Goal: Task Accomplishment & Management: Manage account settings

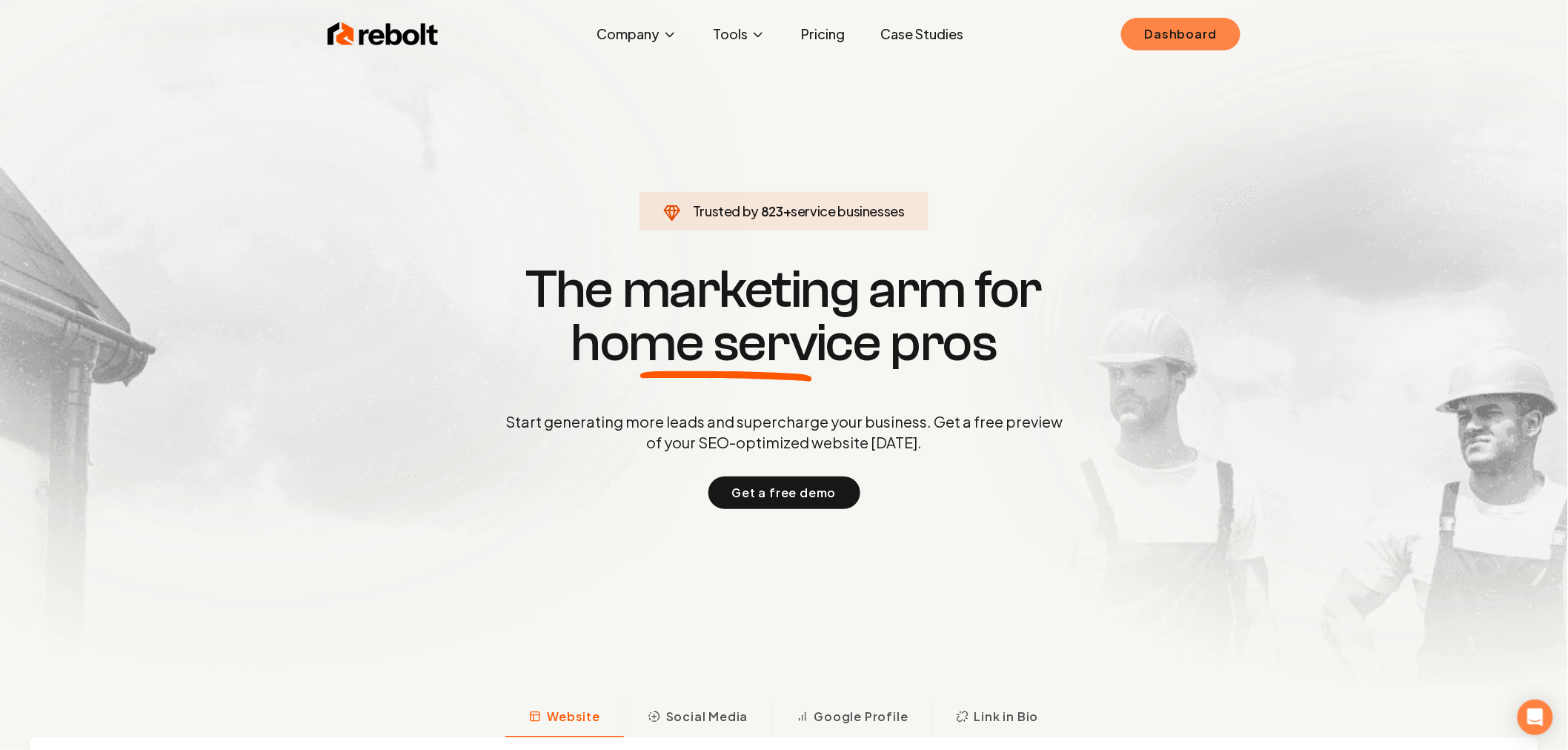
click at [1180, 38] on link "Dashboard" at bounding box center [1180, 34] width 119 height 33
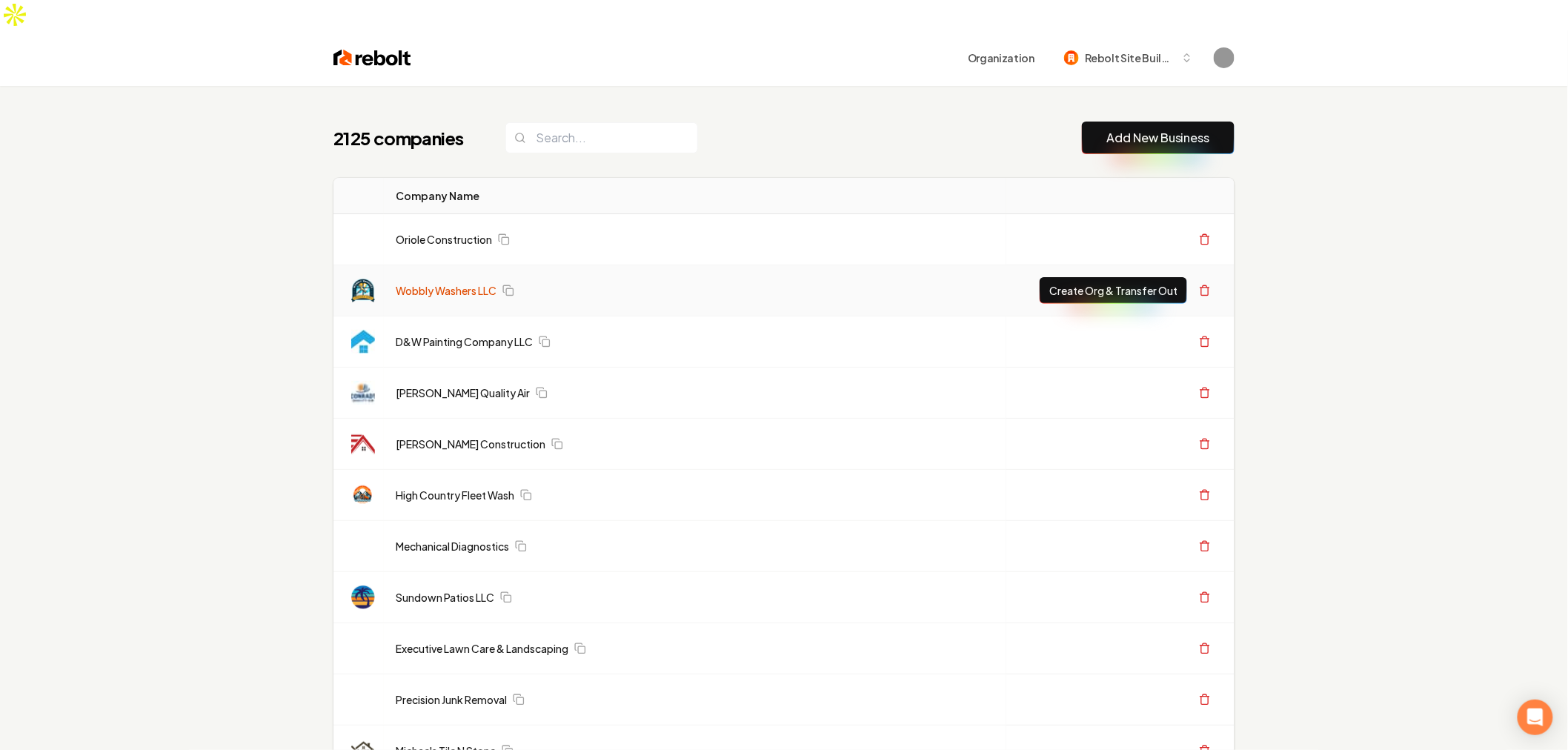
click at [455, 283] on link "Wobbly Washers LLC" at bounding box center [446, 290] width 101 height 15
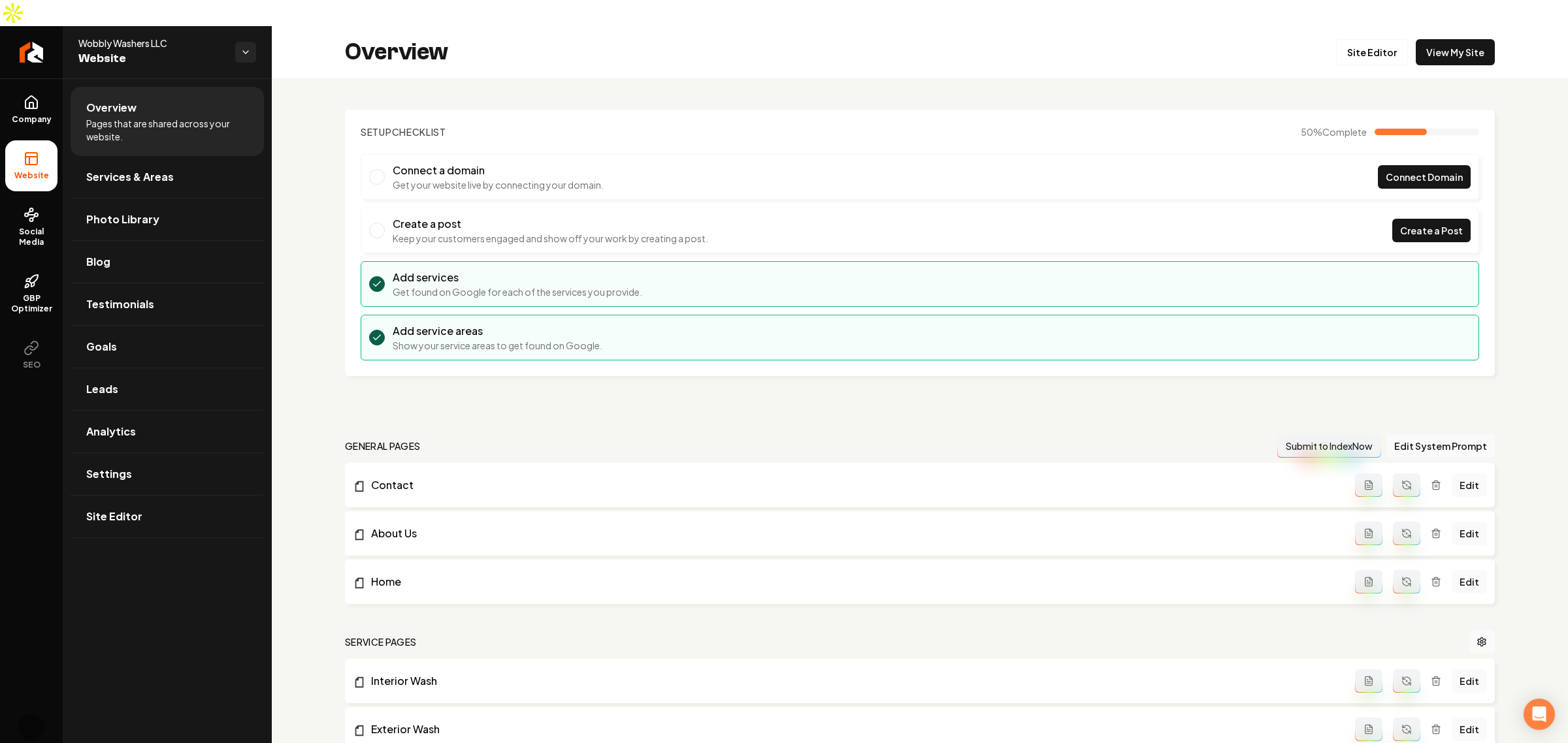
click at [1359, 570] on button "Main content area" at bounding box center [1369, 581] width 28 height 23
click at [1461, 570] on link "Edit" at bounding box center [1469, 581] width 36 height 23
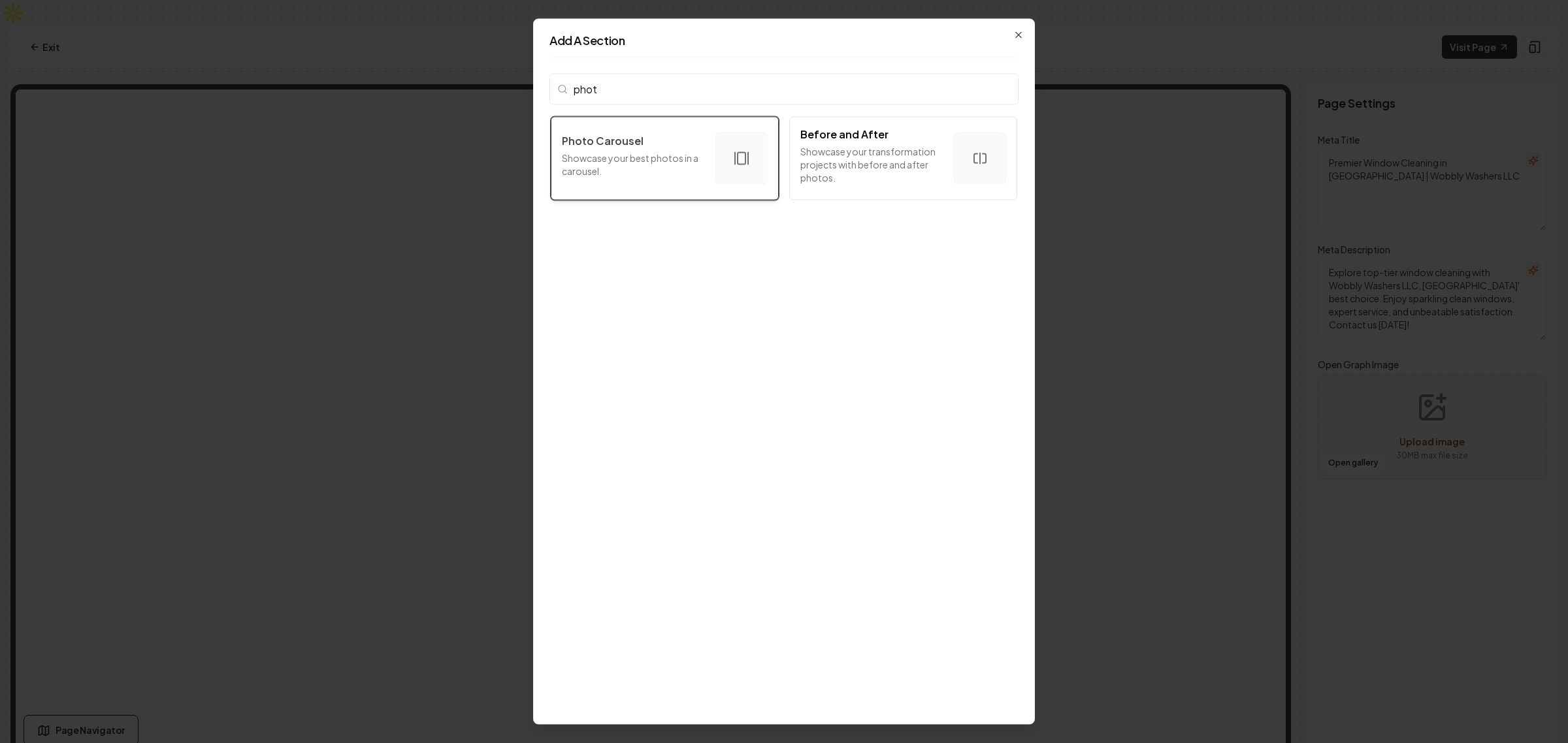
type input "phot"
click at [639, 140] on p "Photo Carousel" at bounding box center [603, 141] width 82 height 16
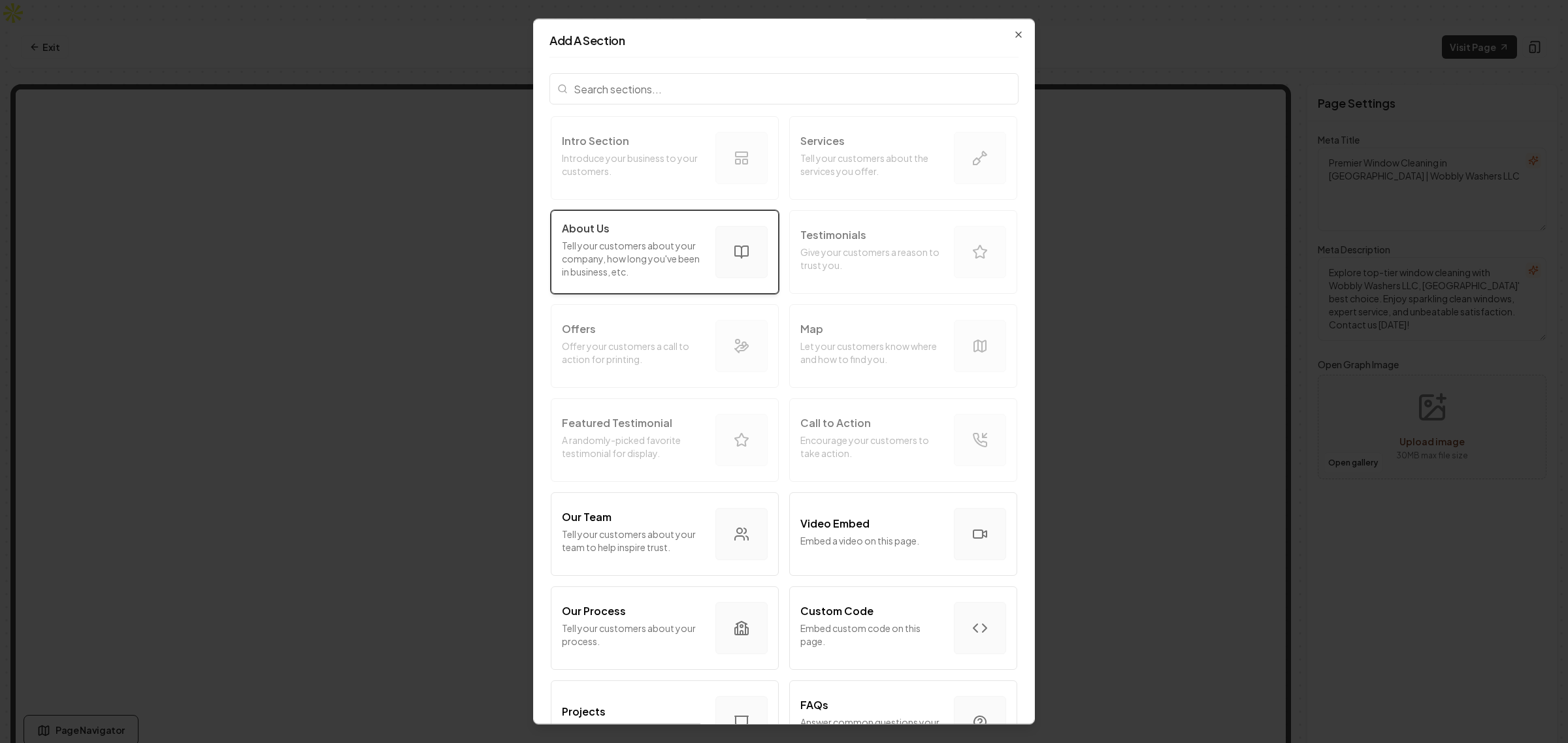
click at [651, 259] on p "Tell your customers about your company, how long you've been in business, etc." at bounding box center [633, 258] width 143 height 39
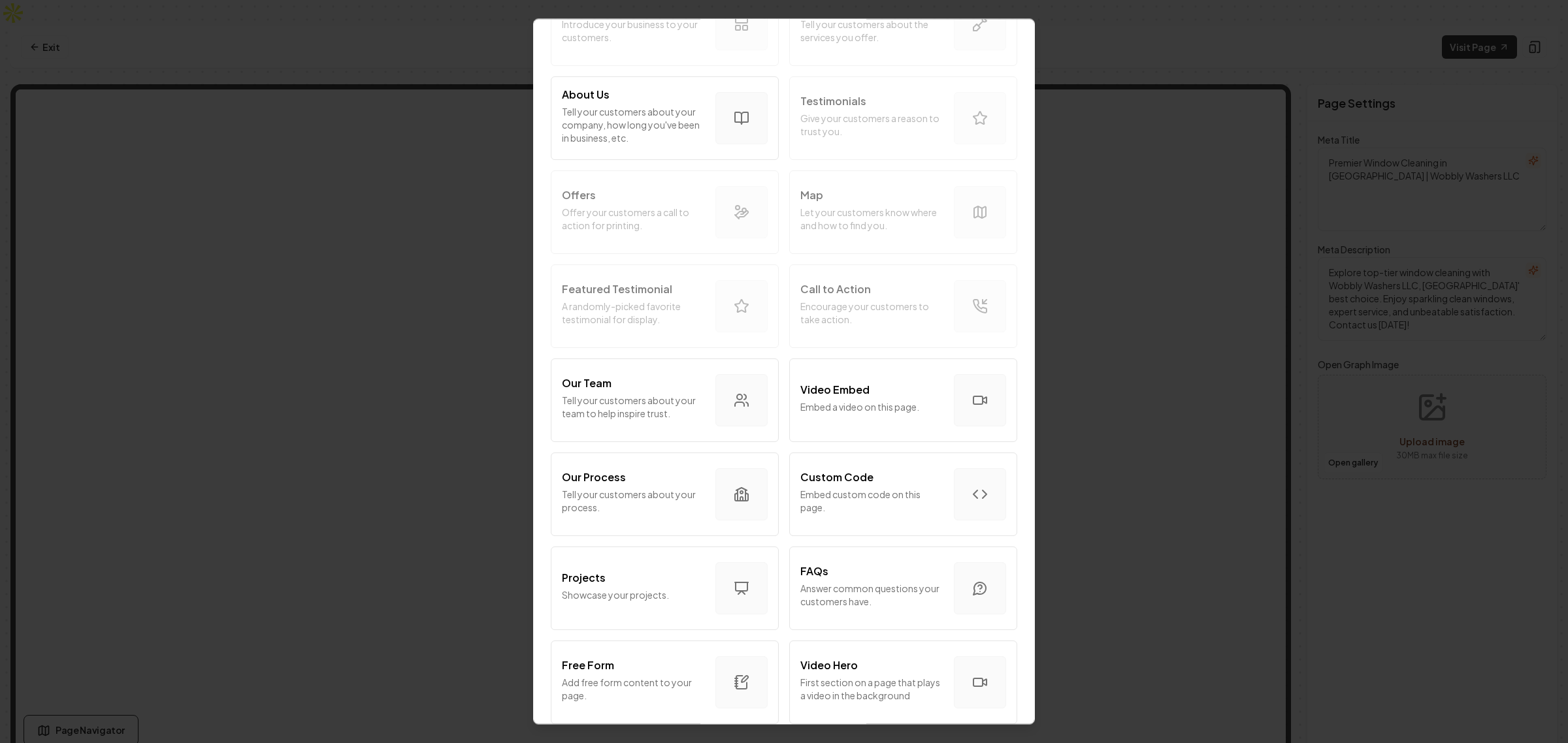
scroll to position [164, 0]
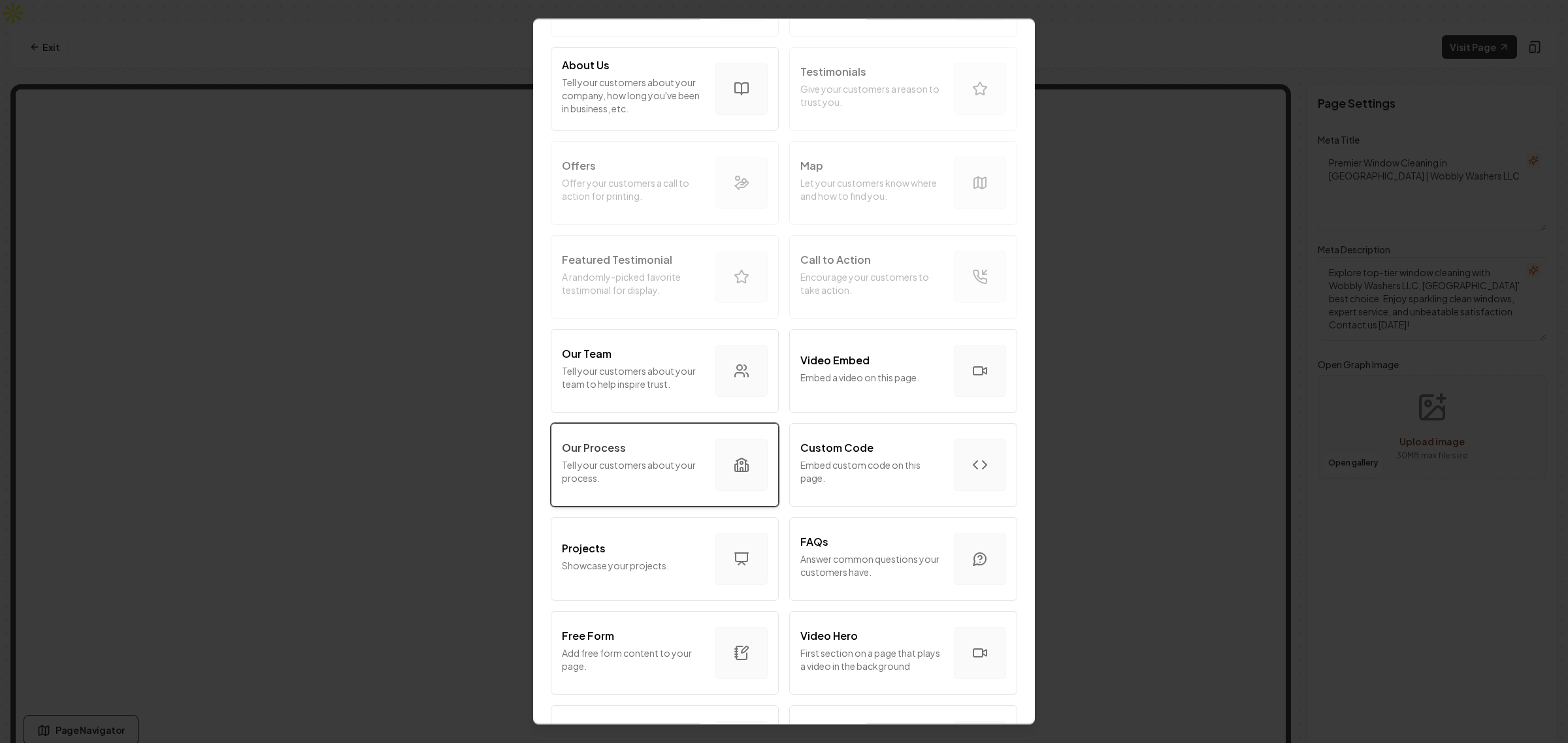
click at [616, 455] on p "Our Process" at bounding box center [594, 448] width 64 height 16
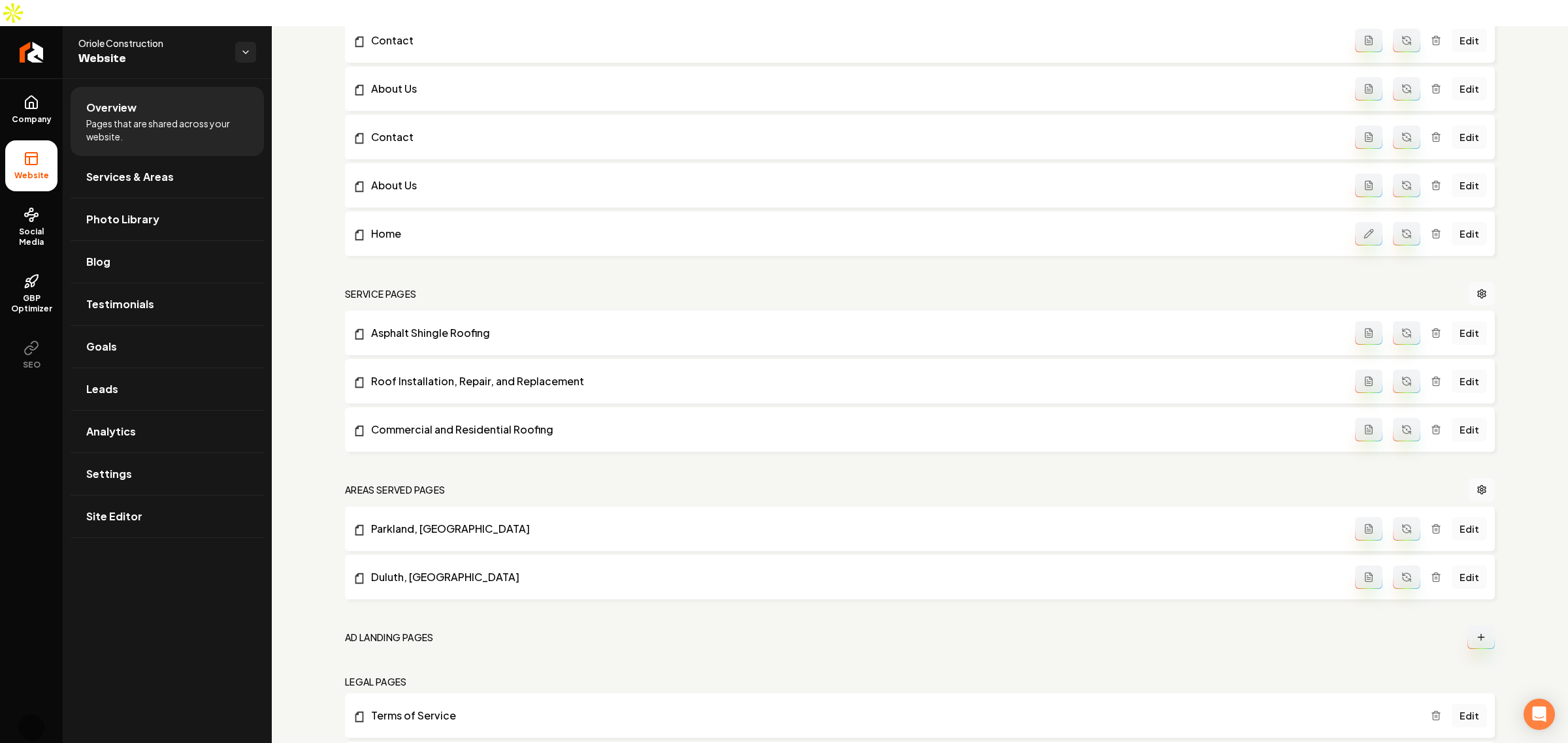
scroll to position [465, 0]
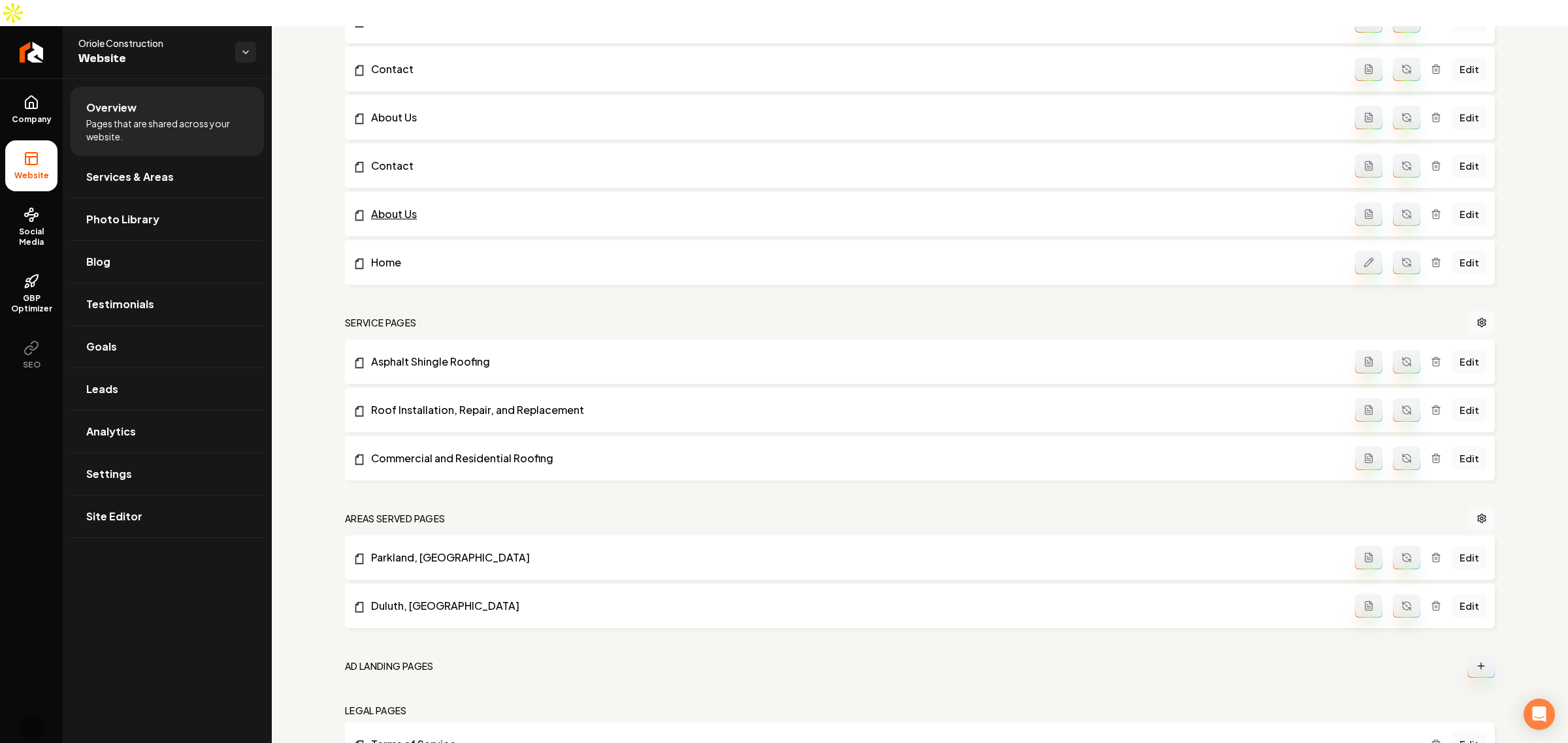
click at [373, 206] on link "About Us" at bounding box center [854, 214] width 1002 height 16
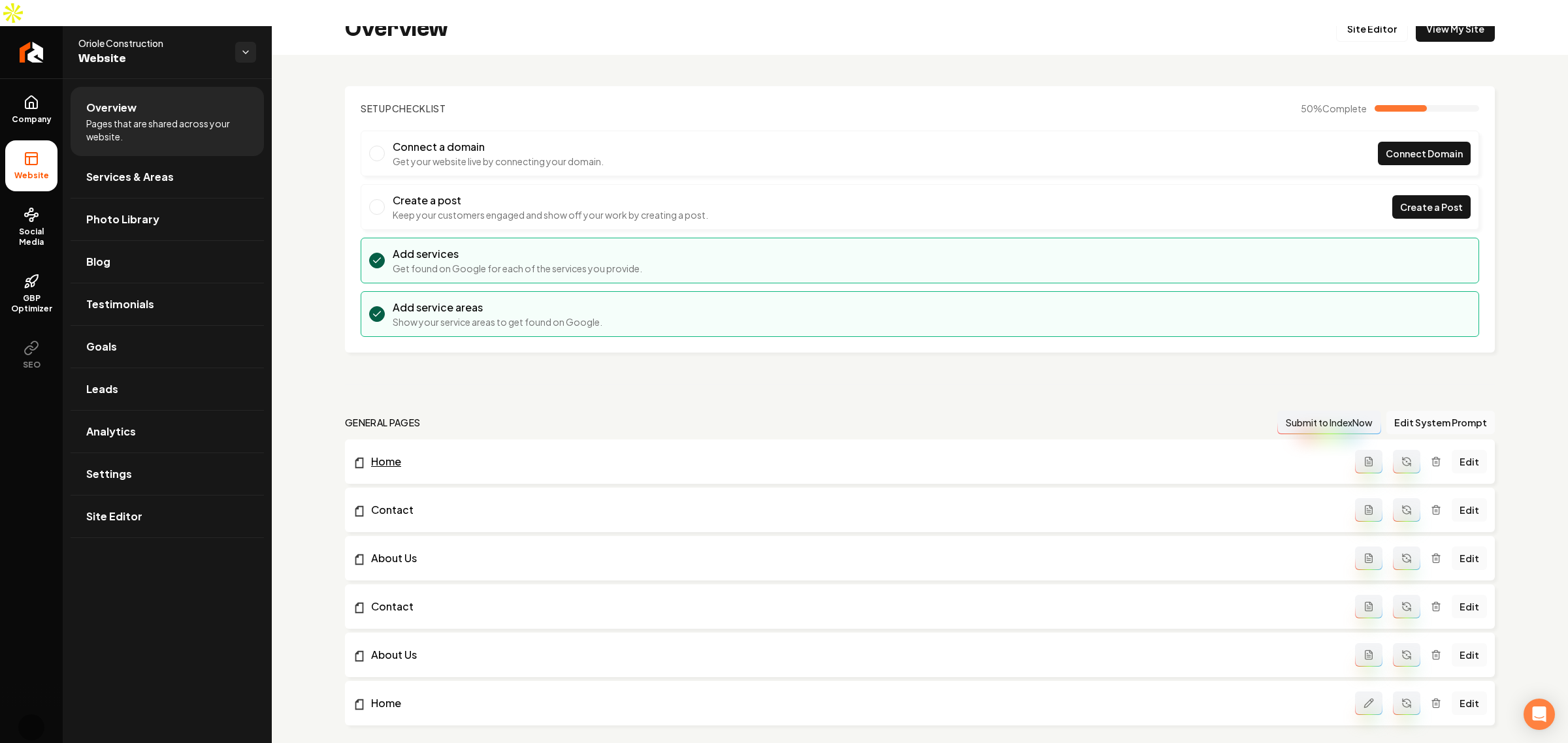
scroll to position [0, 0]
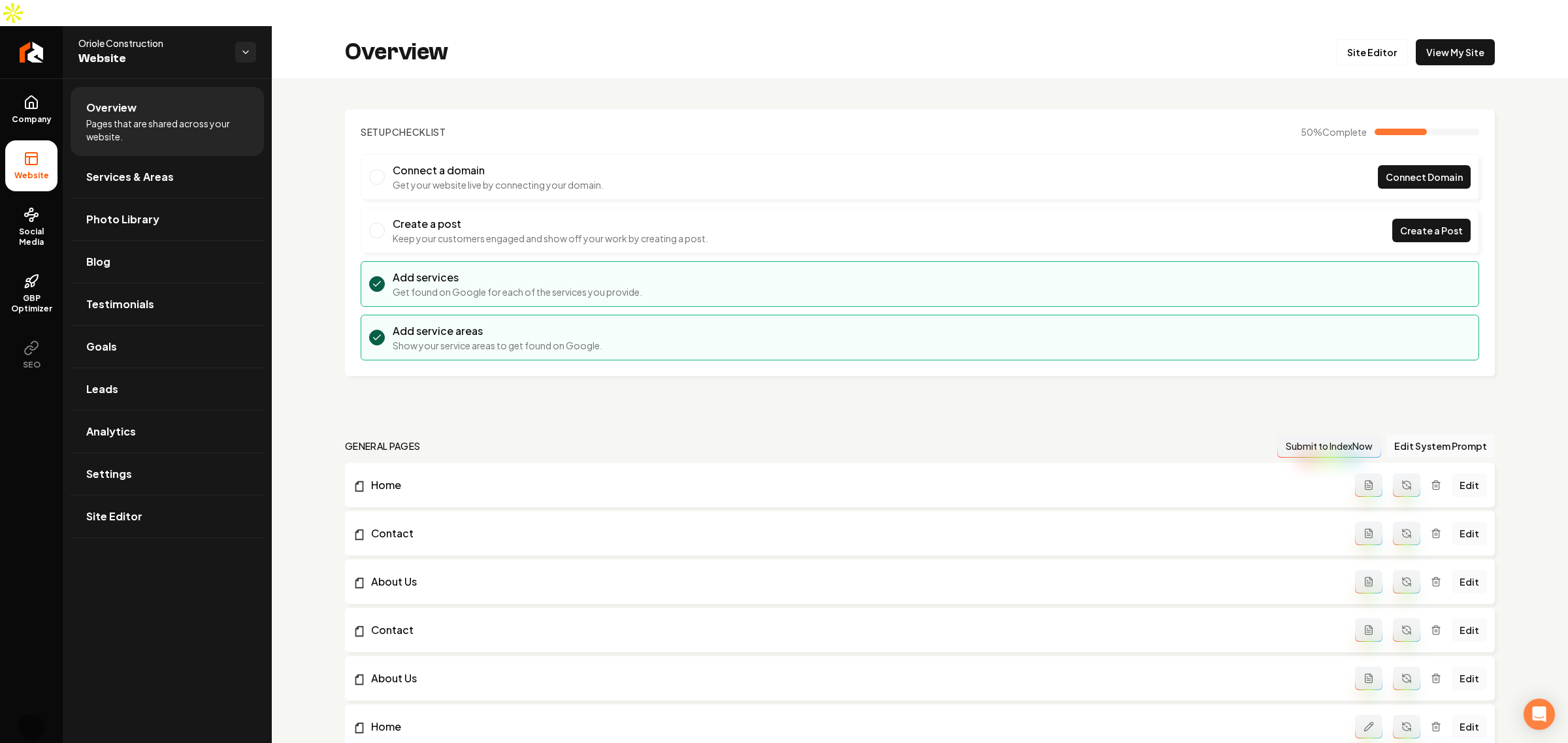
click at [680, 44] on div "Overview Site Editor View My Site" at bounding box center [920, 52] width 1297 height 52
